Goal: Transaction & Acquisition: Purchase product/service

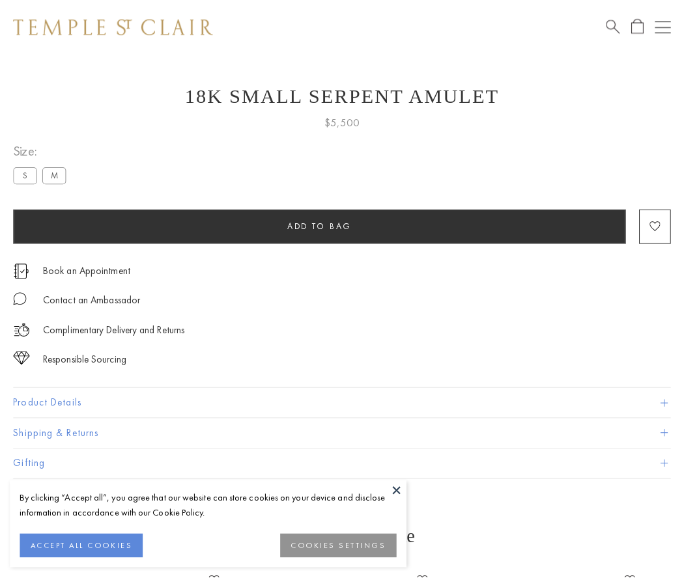
scroll to position [52, 0]
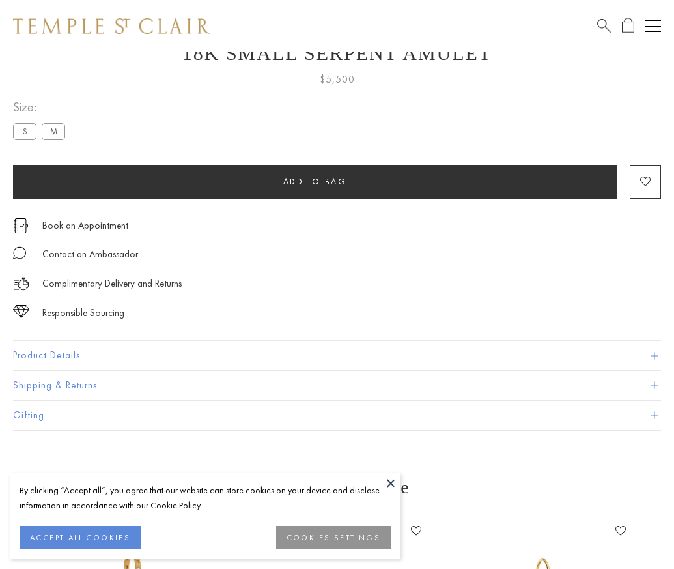
click at [315, 181] on span "Add to bag" at bounding box center [315, 181] width 64 height 11
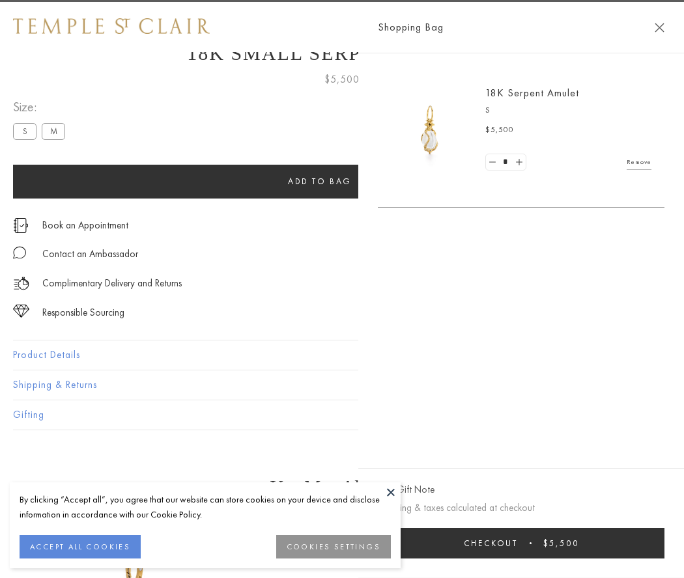
click at [518, 543] on span "Checkout" at bounding box center [491, 543] width 54 height 11
